Goal: Task Accomplishment & Management: Manage account settings

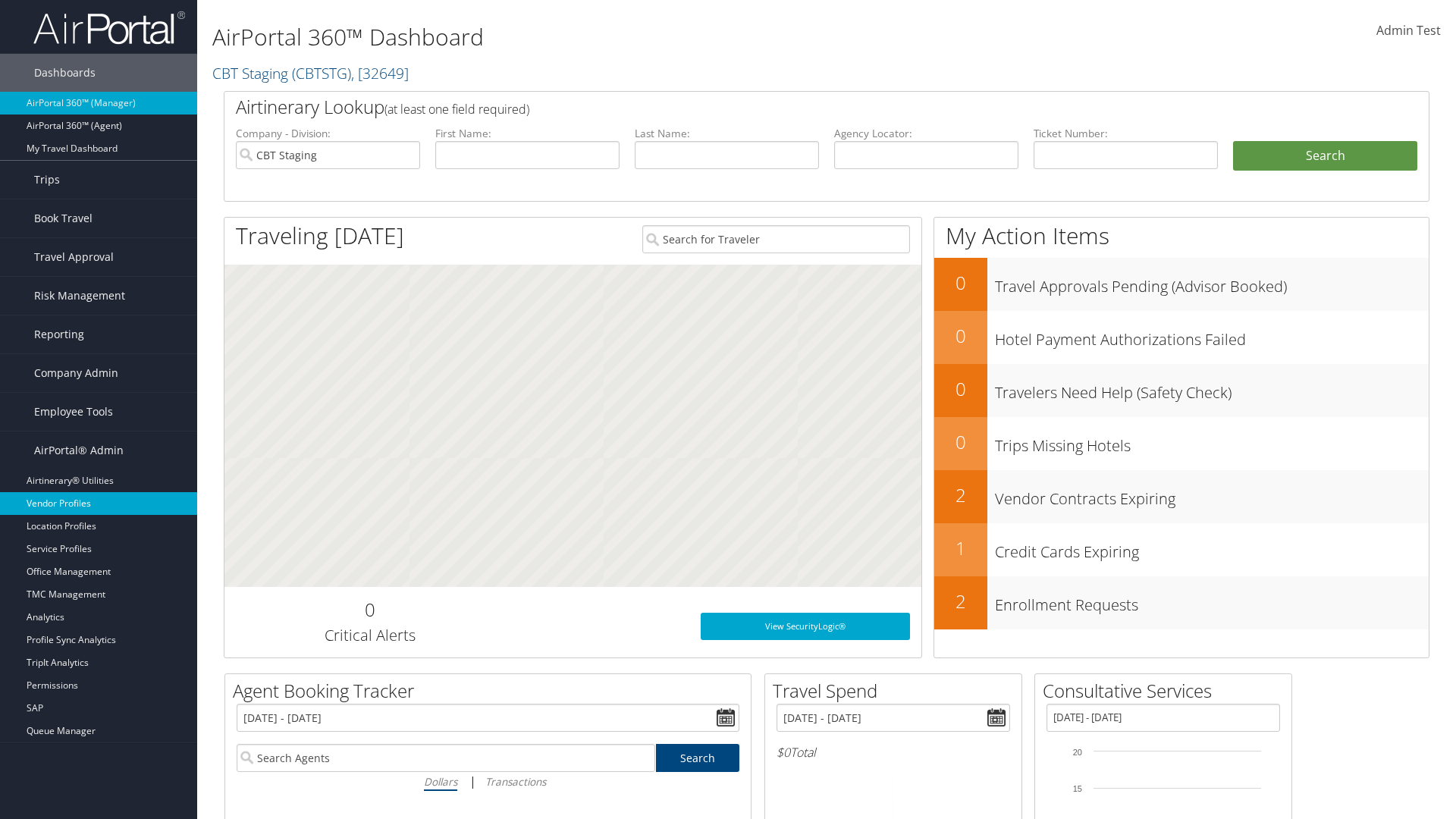
click at [99, 503] on link "Vendor Profiles" at bounding box center [98, 503] width 197 height 23
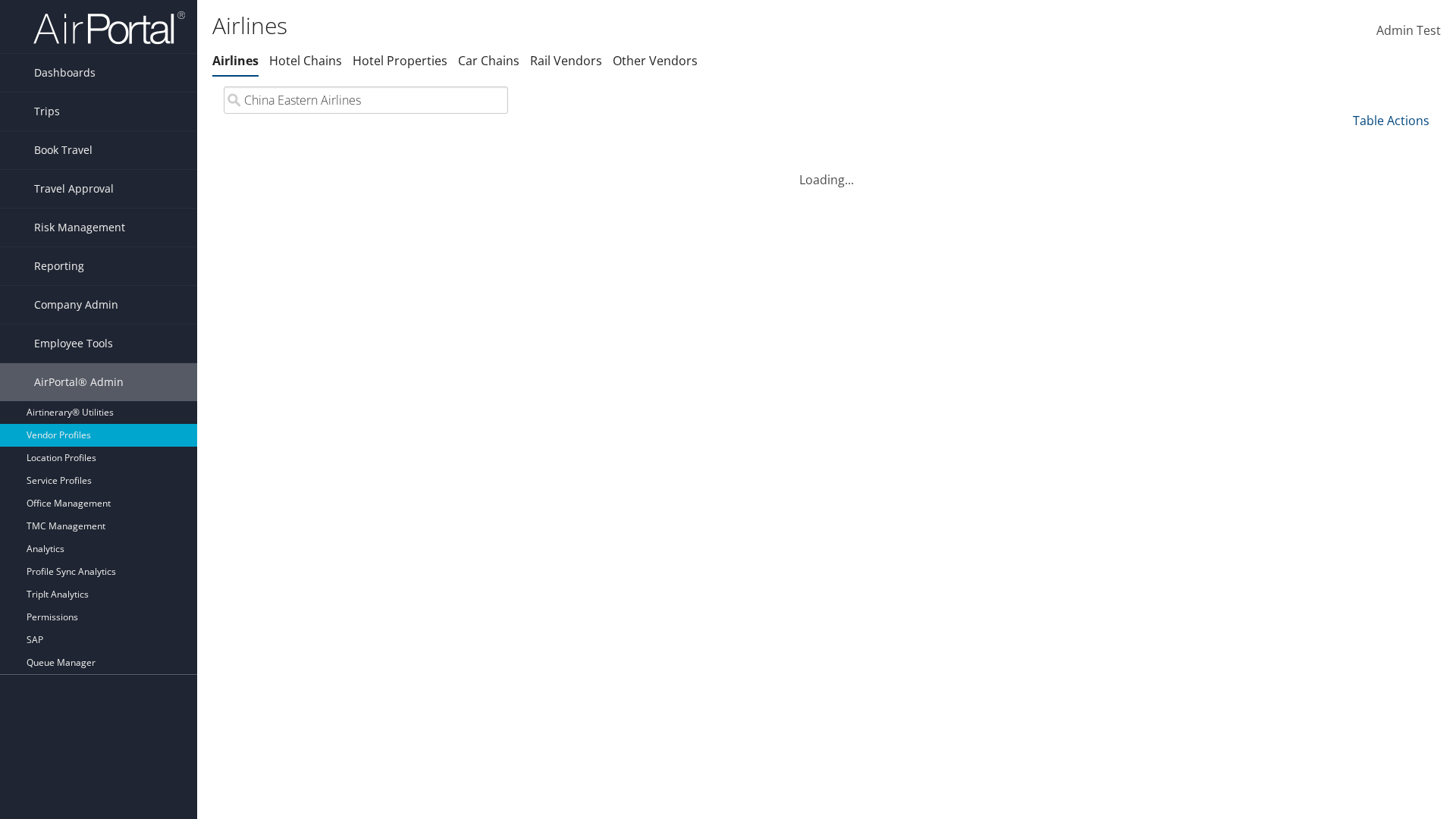
type input "China Eastern Airlines"
select select "1"
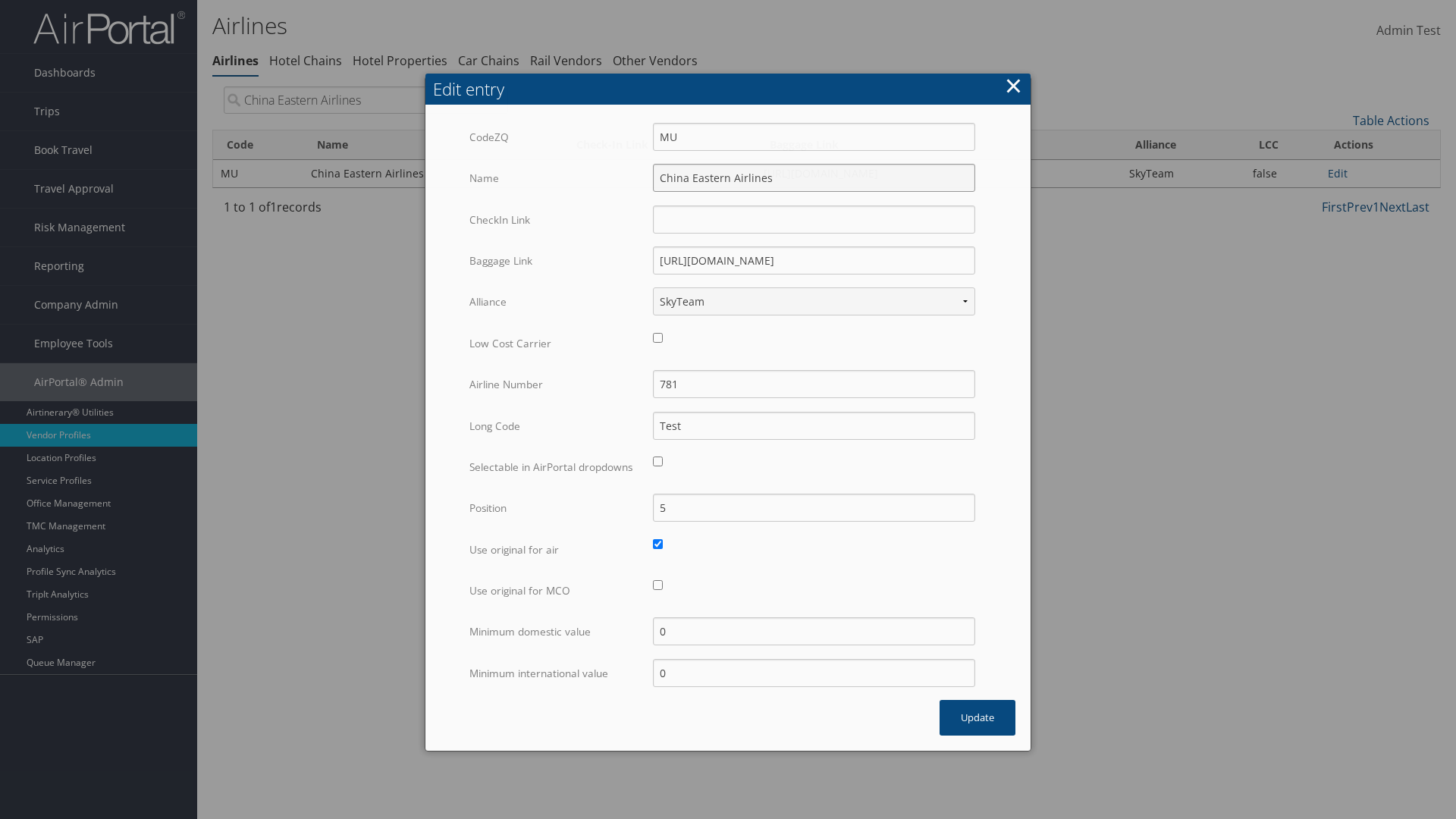
click at [813, 177] on input "China Eastern Airlines" at bounding box center [813, 177] width 322 height 28
type input "China Eastern Airlines"
click at [813, 412] on input "Test" at bounding box center [813, 426] width 322 height 28
type input "Test"
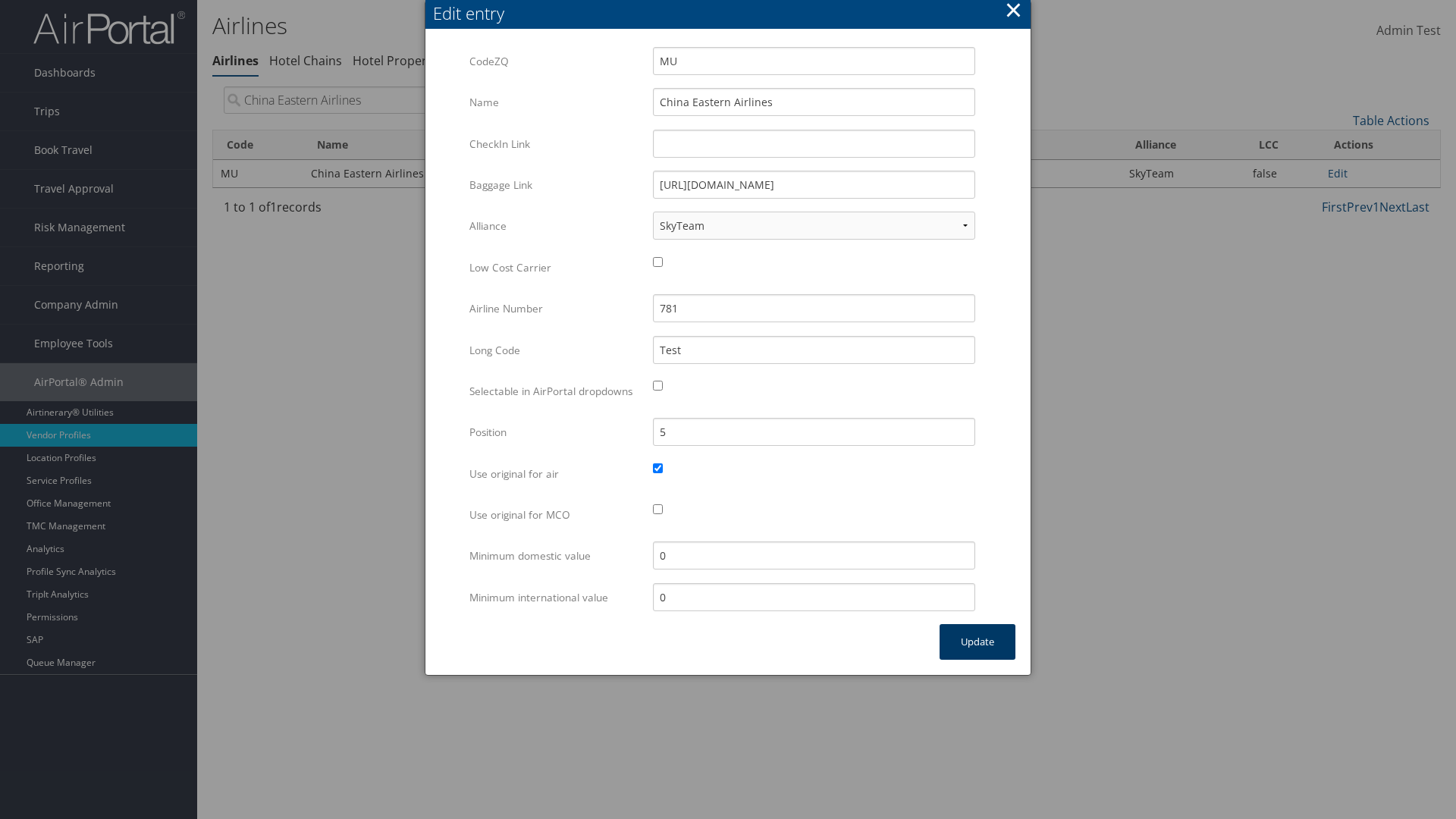
click at [978, 658] on button "Update" at bounding box center [977, 642] width 75 height 35
